Goal: Book appointment/travel/reservation

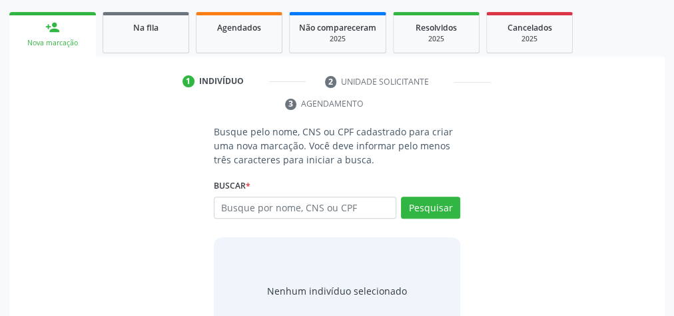
scroll to position [250, 0]
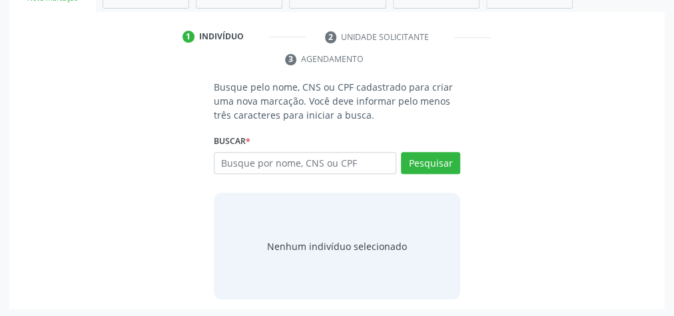
click at [329, 162] on input "text" at bounding box center [305, 163] width 182 height 23
type input "10304814407"
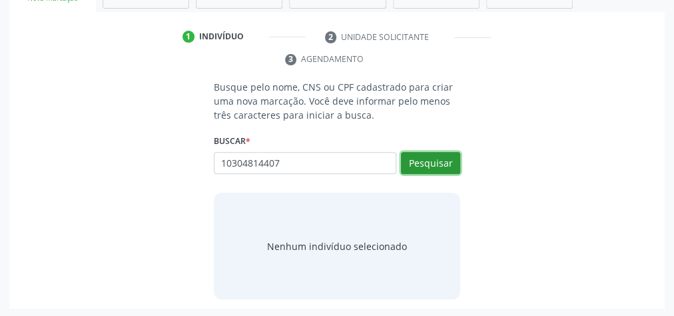
click at [429, 158] on button "Pesquisar" at bounding box center [430, 163] width 59 height 23
type input "10304814407"
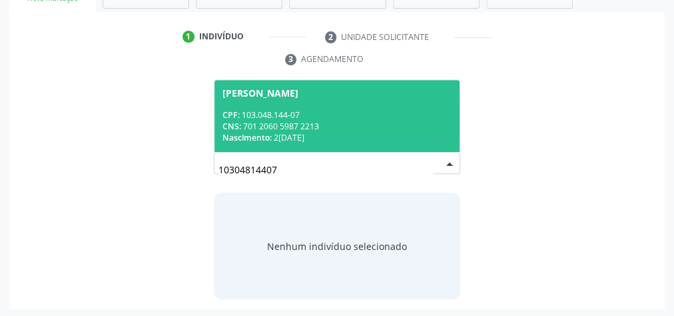
click at [349, 121] on div "CNS: 701 2060 5987 2213" at bounding box center [336, 125] width 229 height 11
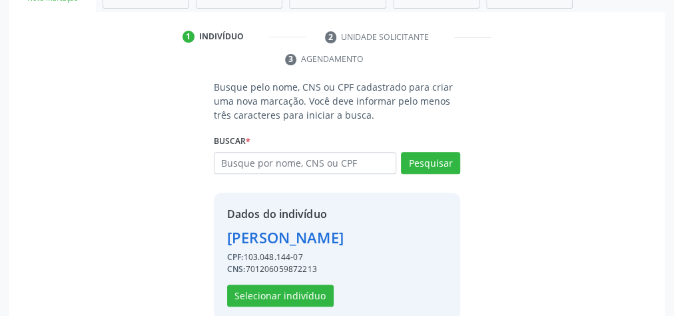
click at [292, 304] on div "Dados do indivíduo [PERSON_NAME] CPF: 103.048.144-07 CNS: 701206059872213 Selec…" at bounding box center [337, 255] width 246 height 127
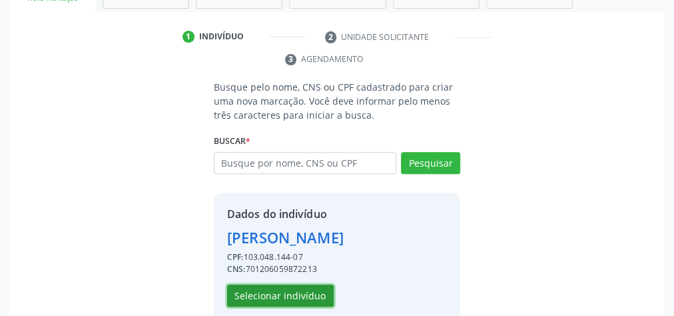
click at [292, 300] on button "Selecionar indivíduo" at bounding box center [280, 295] width 107 height 23
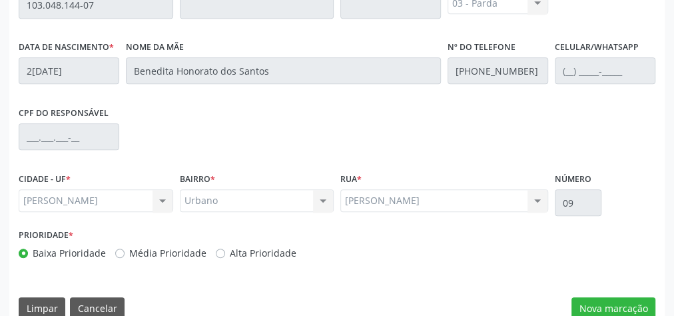
scroll to position [483, 0]
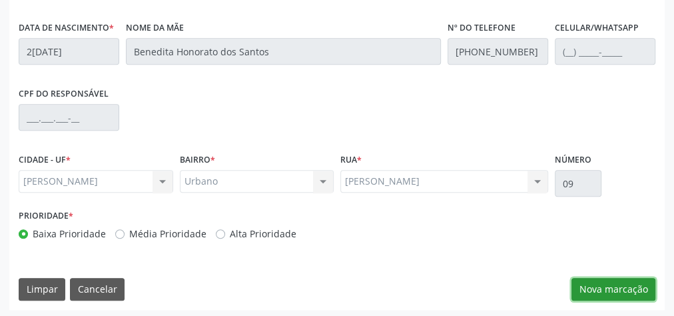
click at [621, 290] on button "Nova marcação" at bounding box center [613, 289] width 84 height 23
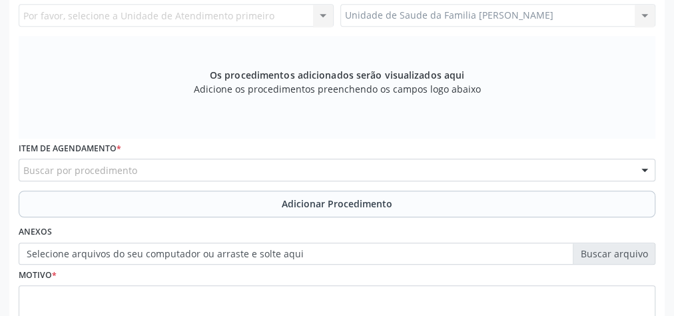
scroll to position [323, 0]
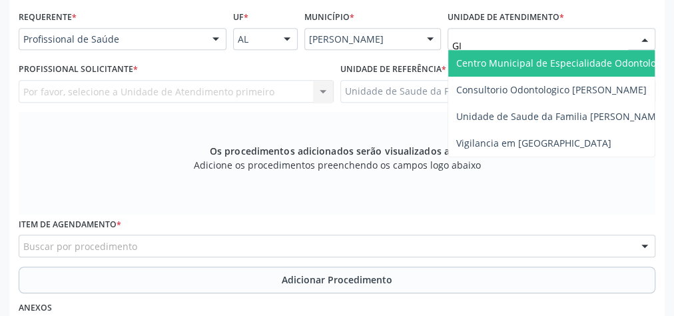
type input "GIS"
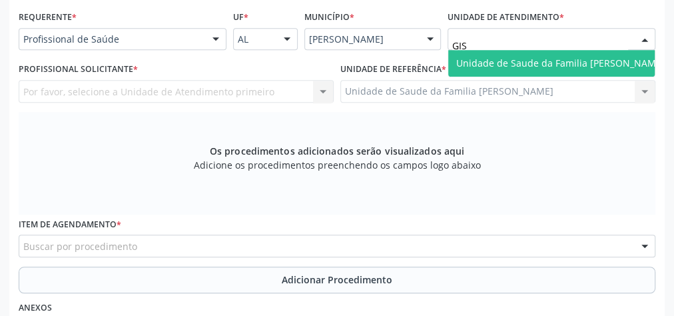
click at [561, 62] on span "Unidade de Saude da Familia [PERSON_NAME]" at bounding box center [560, 63] width 208 height 13
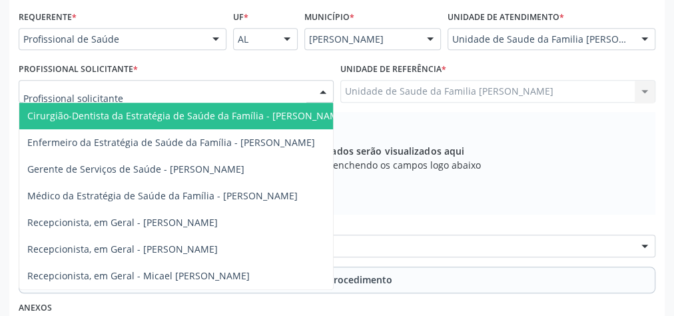
click at [323, 86] on div at bounding box center [323, 92] width 20 height 23
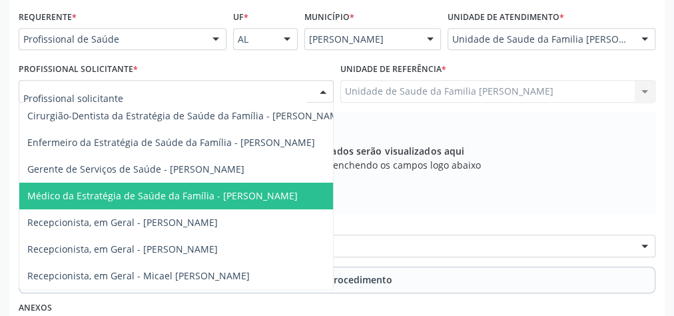
click at [271, 191] on span "Médico da Estratégia de Saúde da Família - [PERSON_NAME]" at bounding box center [162, 195] width 270 height 13
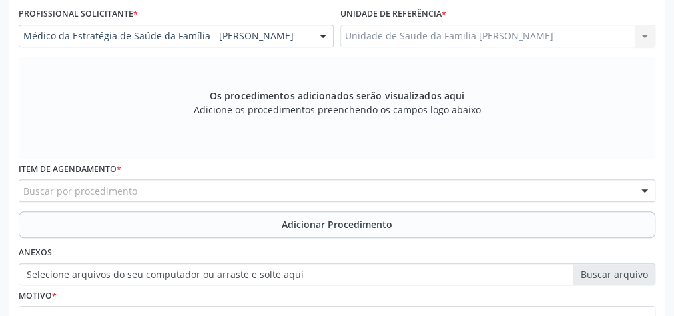
scroll to position [429, 0]
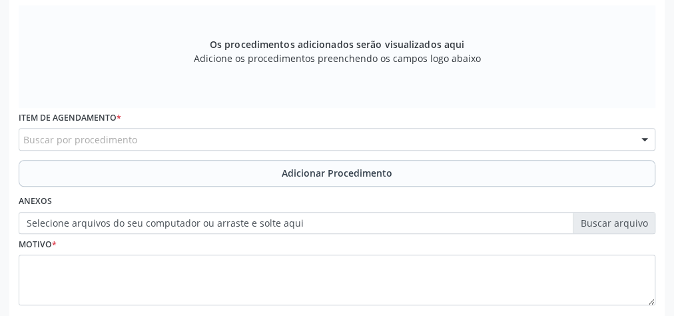
click at [290, 140] on div "Buscar por procedimento" at bounding box center [337, 139] width 636 height 23
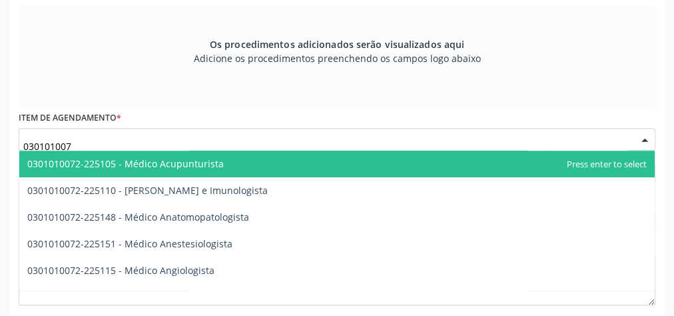
type input "0301010072"
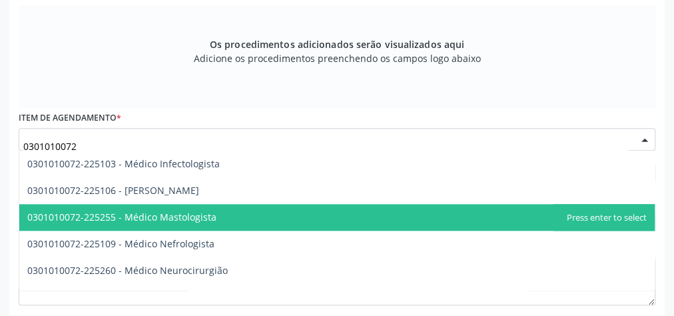
scroll to position [959, 0]
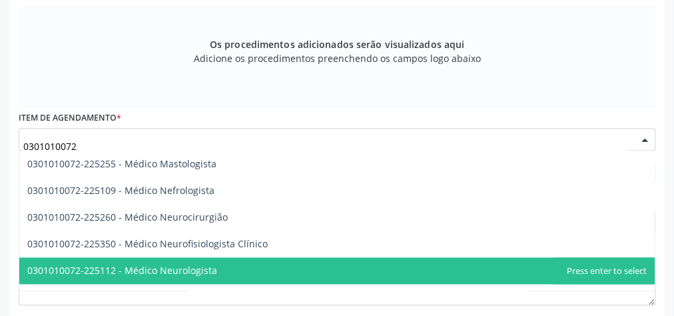
click at [168, 269] on span "0301010072-225112 - Médico Neurologista" at bounding box center [122, 270] width 190 height 13
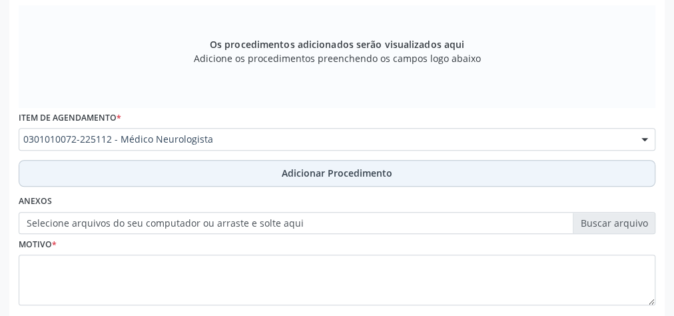
click at [375, 177] on span "Adicionar Procedimento" at bounding box center [337, 173] width 111 height 14
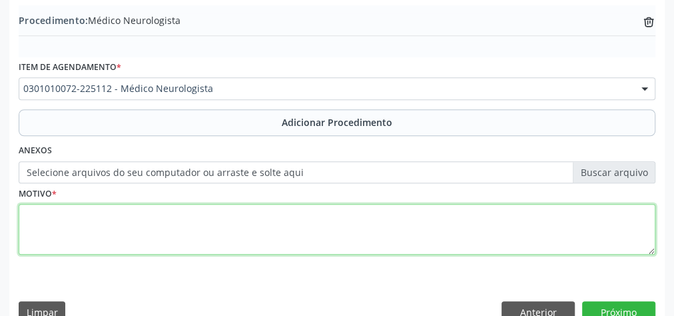
click at [196, 227] on textarea at bounding box center [337, 229] width 636 height 51
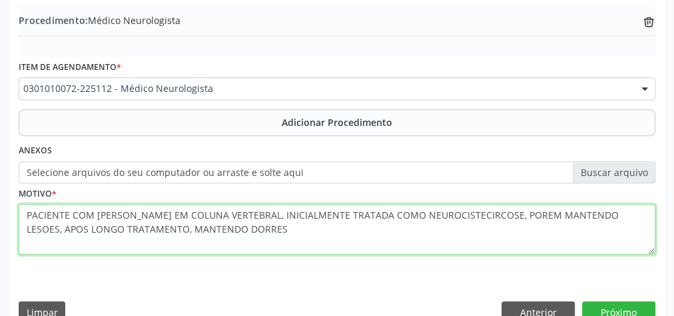
click at [200, 226] on textarea "PACIENTE COM [PERSON_NAME] EM COLUNA VERTEBRAL, INICIALMENTE TRATADA COMO NEURO…" at bounding box center [337, 229] width 636 height 51
click at [214, 223] on textarea "PACIENTE COM [PERSON_NAME] EM COLUNA VERTEBRAL, INICIALMENTE TRATADA COMO NEURO…" at bounding box center [337, 229] width 636 height 51
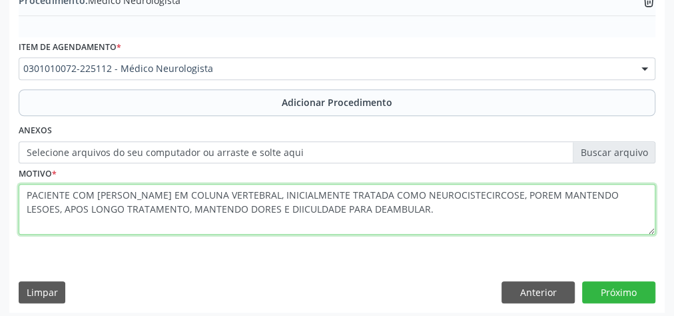
scroll to position [453, 0]
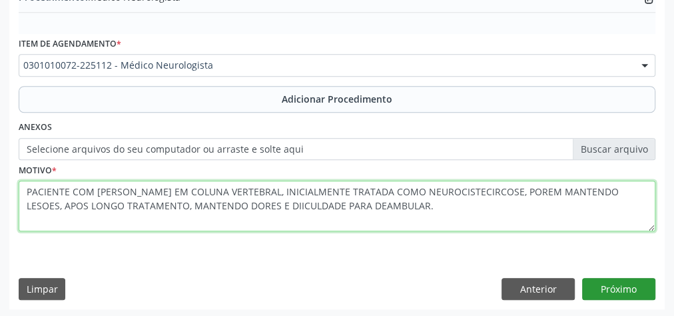
type textarea "PACIENTE COM [PERSON_NAME] EM COLUNA VERTEBRAL, INICIALMENTE TRATADA COMO NEURO…"
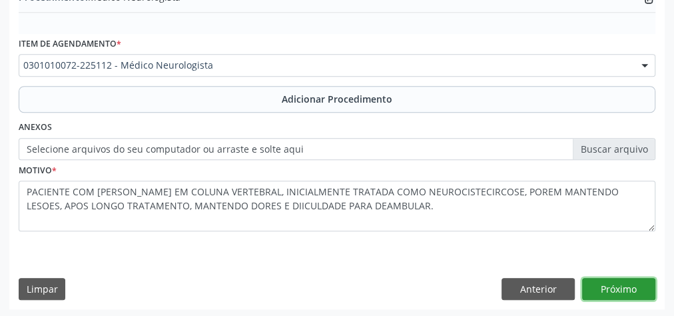
click at [616, 290] on button "Próximo" at bounding box center [618, 289] width 73 height 23
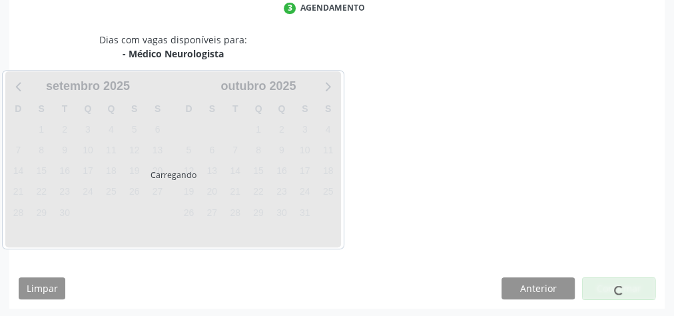
scroll to position [353, 0]
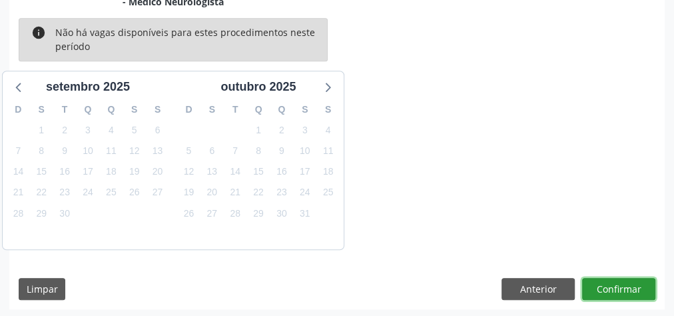
click at [616, 290] on button "Confirmar" at bounding box center [618, 289] width 73 height 23
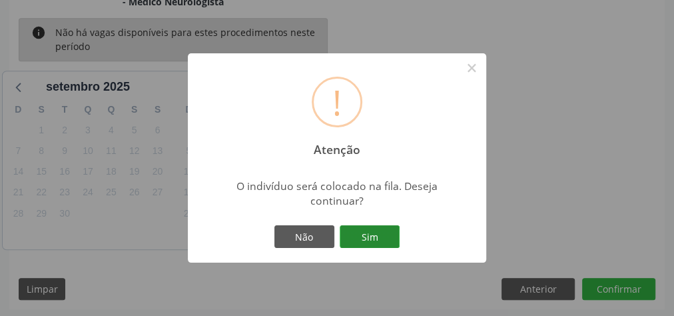
click at [383, 237] on button "Sim" at bounding box center [369, 236] width 60 height 23
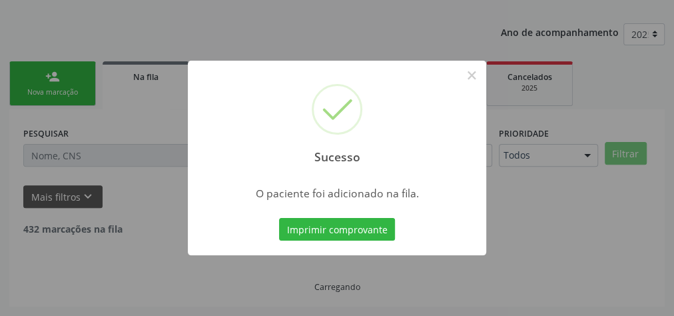
scroll to position [141, 0]
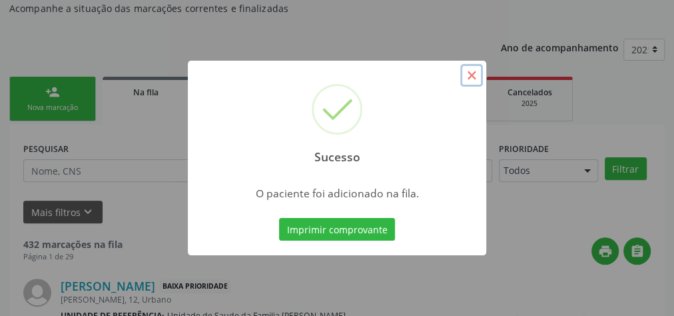
click at [471, 83] on button "×" at bounding box center [471, 75] width 23 height 23
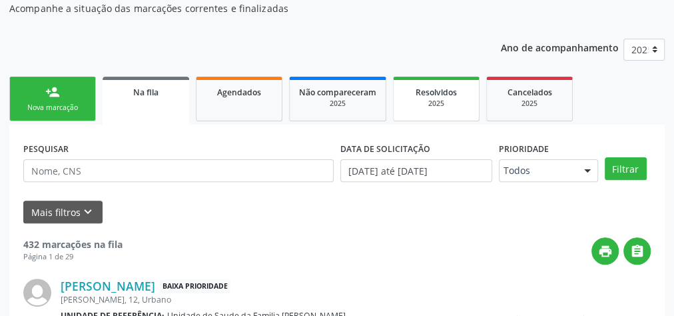
drag, startPoint x: 481, startPoint y: 83, endPoint x: 465, endPoint y: 95, distance: 19.0
click at [465, 95] on ul "person_add Nova marcação Na fila Agendados Não compareceram 2025 Resolvidos 202…" at bounding box center [336, 98] width 655 height 51
click at [257, 95] on span "Agendados" at bounding box center [239, 92] width 44 height 11
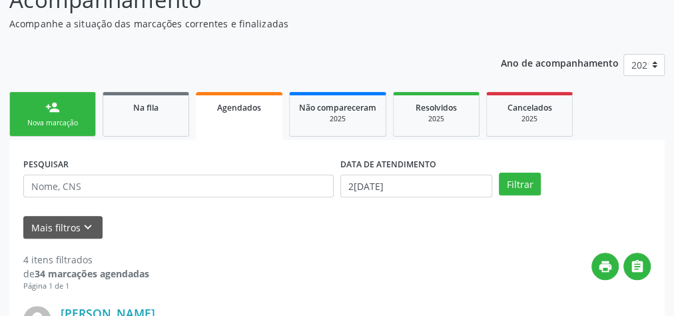
scroll to position [160, 0]
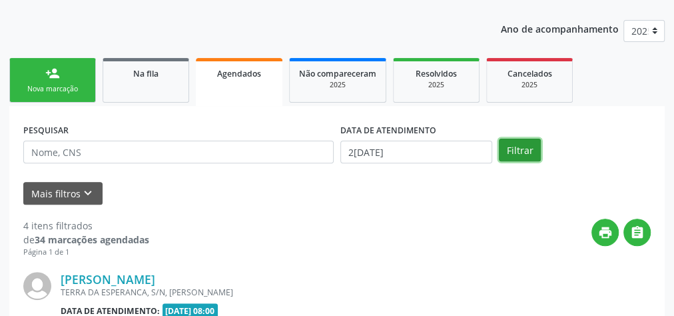
click at [513, 150] on button "Filtrar" at bounding box center [520, 149] width 42 height 23
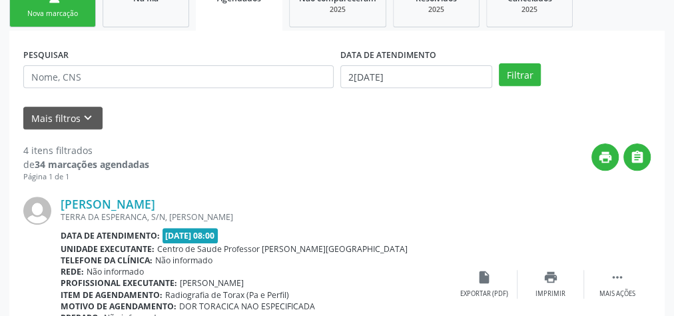
scroll to position [29, 0]
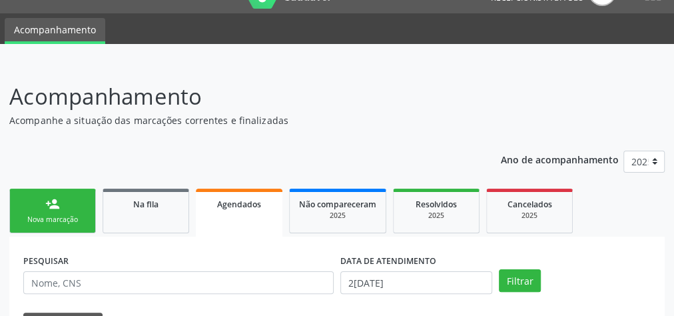
click at [61, 212] on link "person_add Nova marcação" at bounding box center [52, 210] width 87 height 45
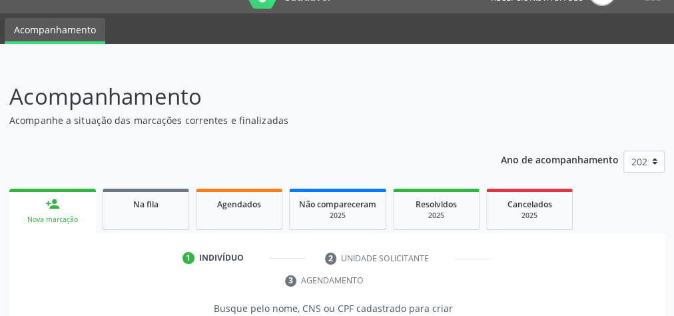
click at [63, 206] on link "person_add Nova marcação" at bounding box center [52, 210] width 87 height 45
drag, startPoint x: 423, startPoint y: 270, endPoint x: 405, endPoint y: 65, distance: 205.8
click at [405, 65] on div "Acompanhamento Acompanhe a situação das marcações correntes e finalizadas Relat…" at bounding box center [337, 301] width 674 height 476
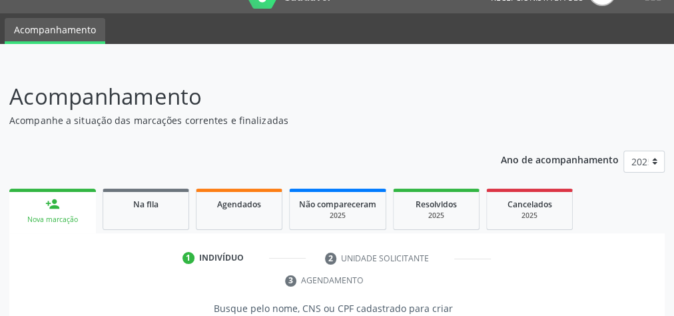
click at [385, 93] on p "Acompanhamento" at bounding box center [238, 96] width 459 height 33
click at [366, 85] on p "Acompanhamento" at bounding box center [238, 96] width 459 height 33
click at [245, 208] on div "Agendados" at bounding box center [239, 203] width 67 height 14
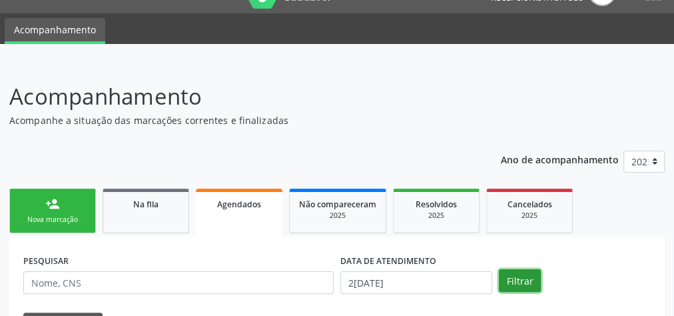
click at [513, 284] on button "Filtrar" at bounding box center [520, 280] width 42 height 23
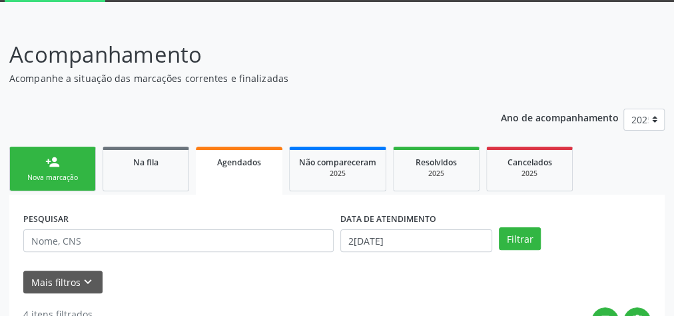
scroll to position [0, 0]
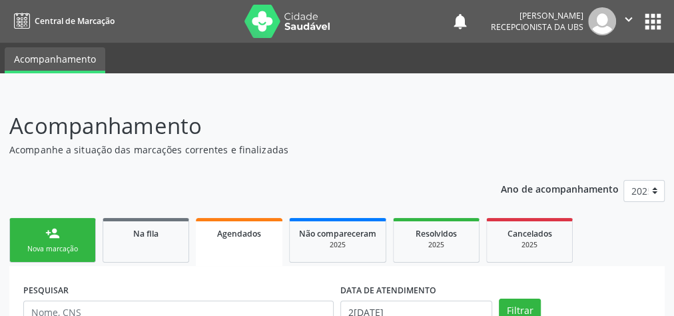
click at [57, 240] on link "person_add Nova marcação" at bounding box center [52, 240] width 87 height 45
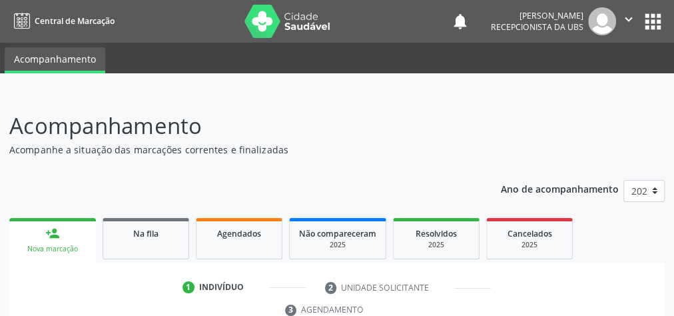
click at [57, 240] on link "person_add Nova marcação" at bounding box center [52, 240] width 87 height 45
